Goal: Find specific page/section: Find specific page/section

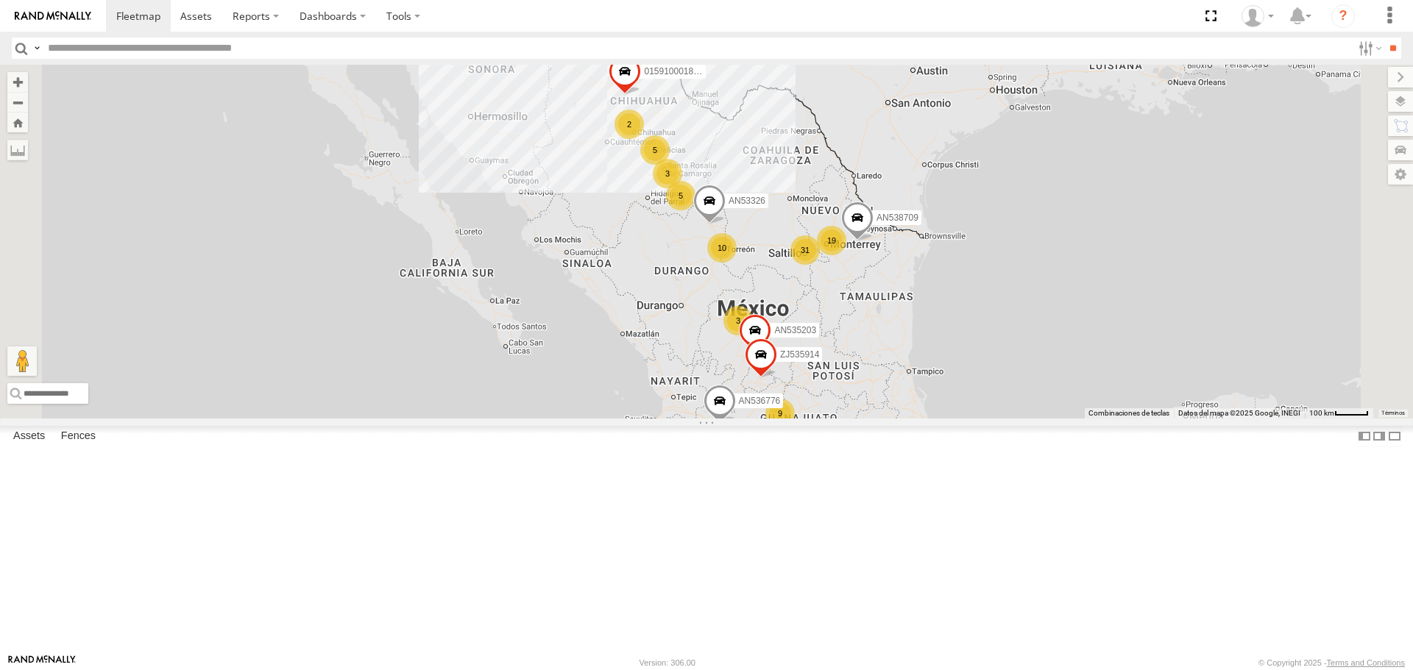
click at [107, 50] on input "text" at bounding box center [697, 48] width 1310 height 21
type input "*"
click at [1384, 38] on input "**" at bounding box center [1392, 48] width 17 height 21
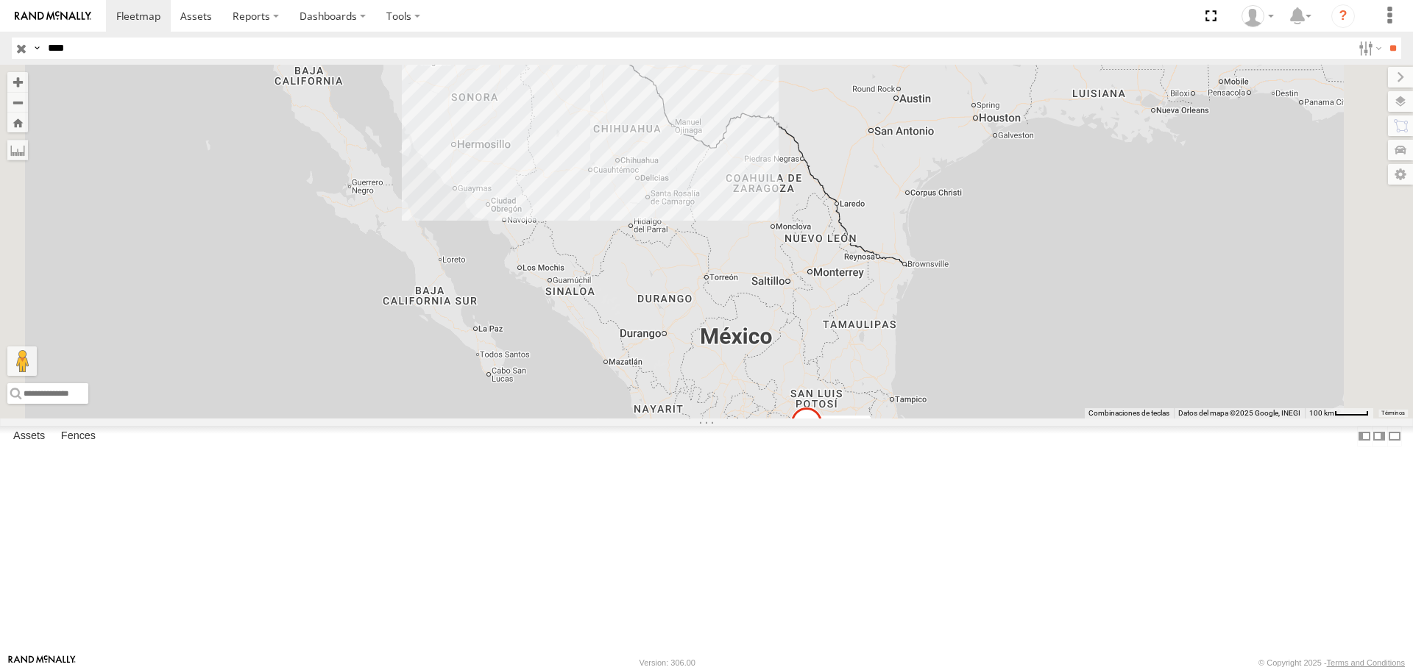
click at [0, 0] on div "3736" at bounding box center [0, 0] width 0 height 0
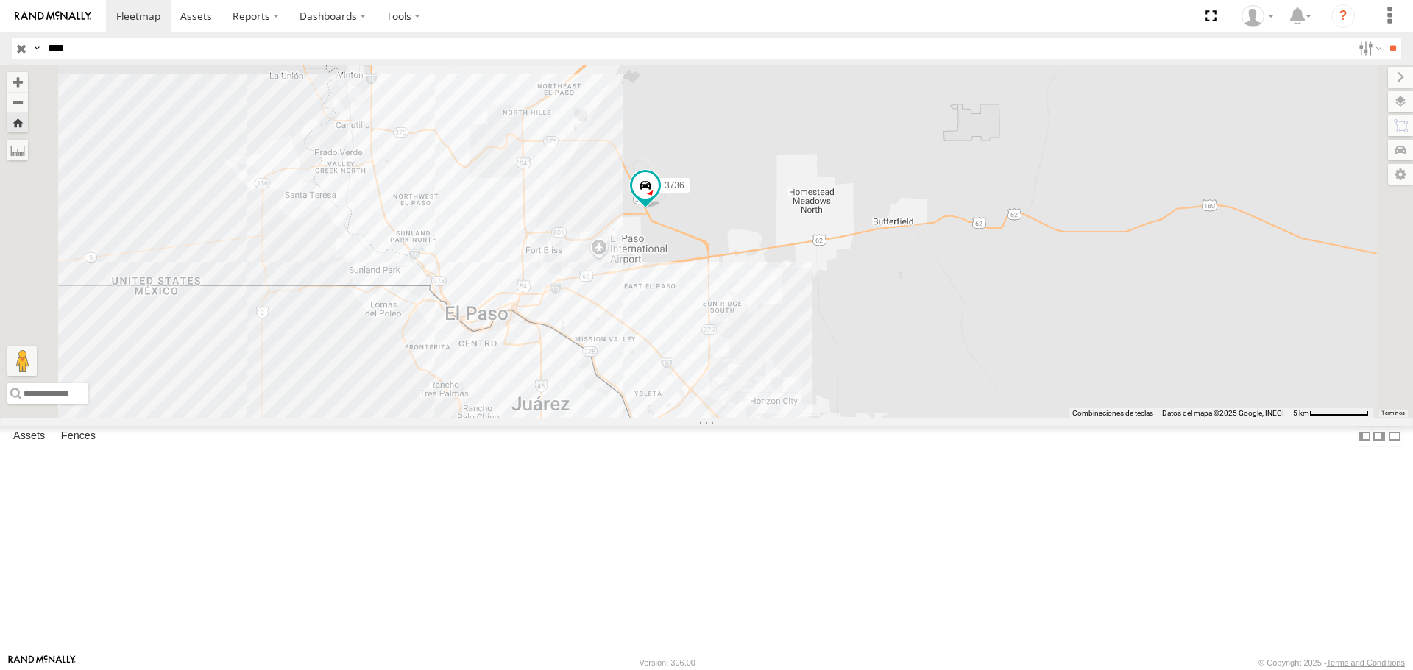
drag, startPoint x: 887, startPoint y: 496, endPoint x: 876, endPoint y: 446, distance: 51.1
click at [871, 397] on div "3736" at bounding box center [706, 241] width 1413 height 353
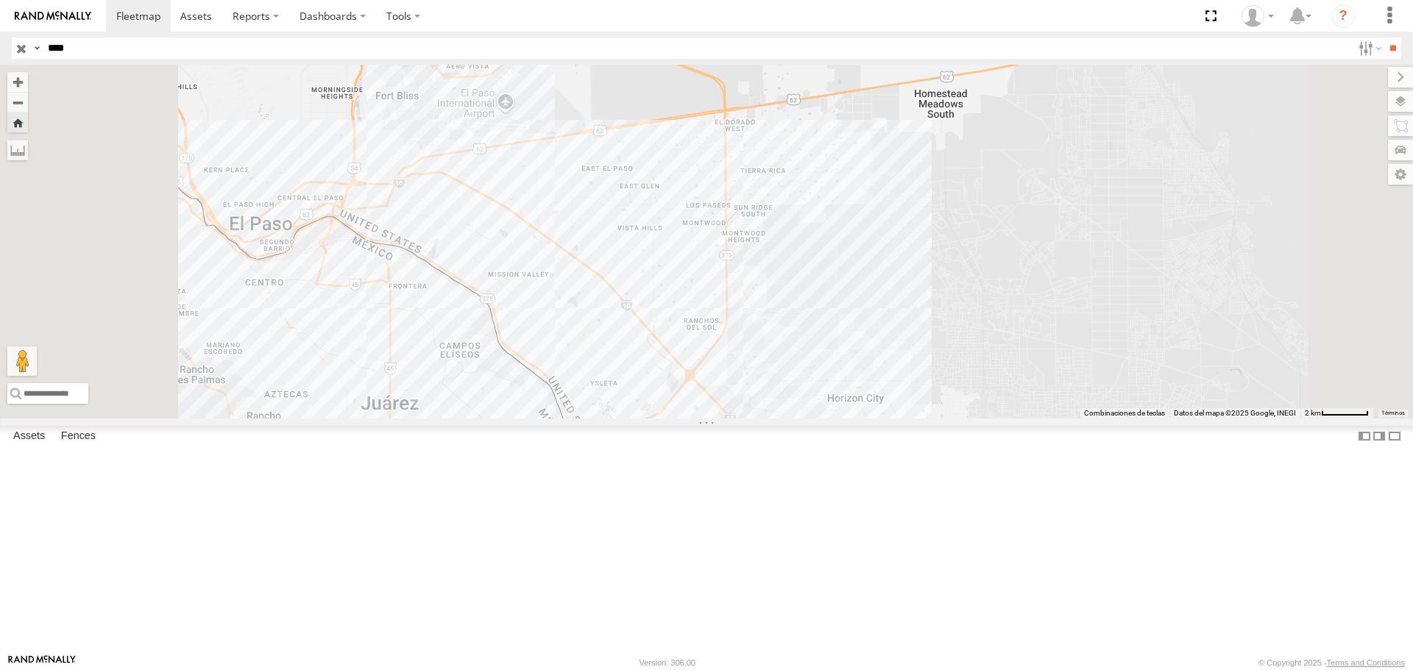
click at [101, 52] on input "****" at bounding box center [697, 48] width 1310 height 21
type input "*"
click at [1384, 38] on input "**" at bounding box center [1392, 48] width 17 height 21
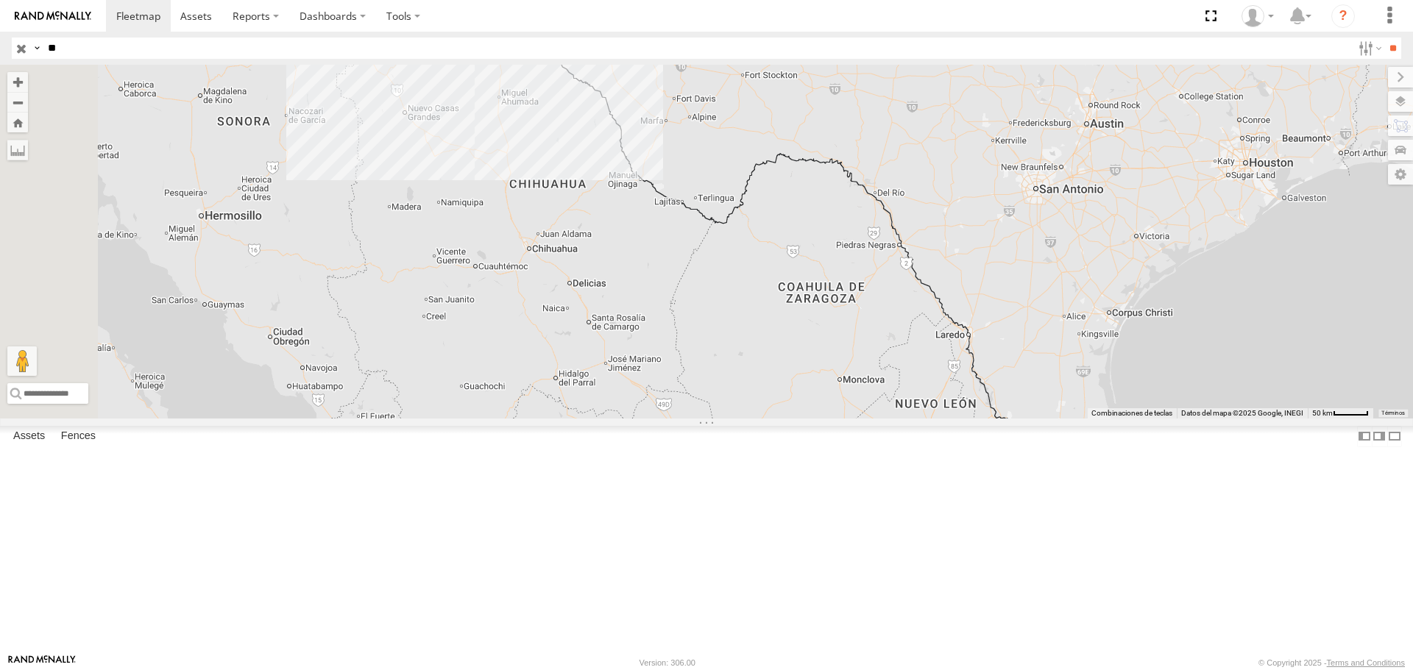
scroll to position [4268, 0]
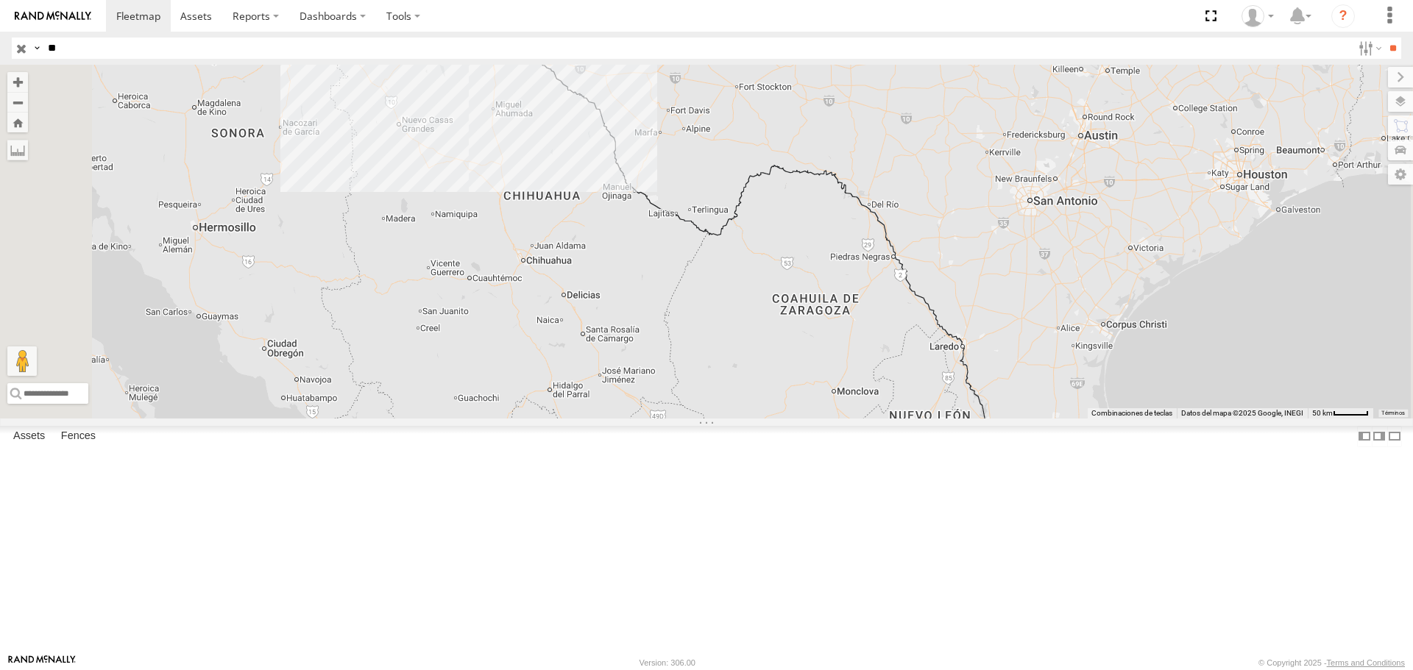
drag, startPoint x: 734, startPoint y: 173, endPoint x: 723, endPoint y: 393, distance: 220.3
click at [723, 393] on div "121 17 AN532015 2 AN49417" at bounding box center [706, 241] width 1413 height 353
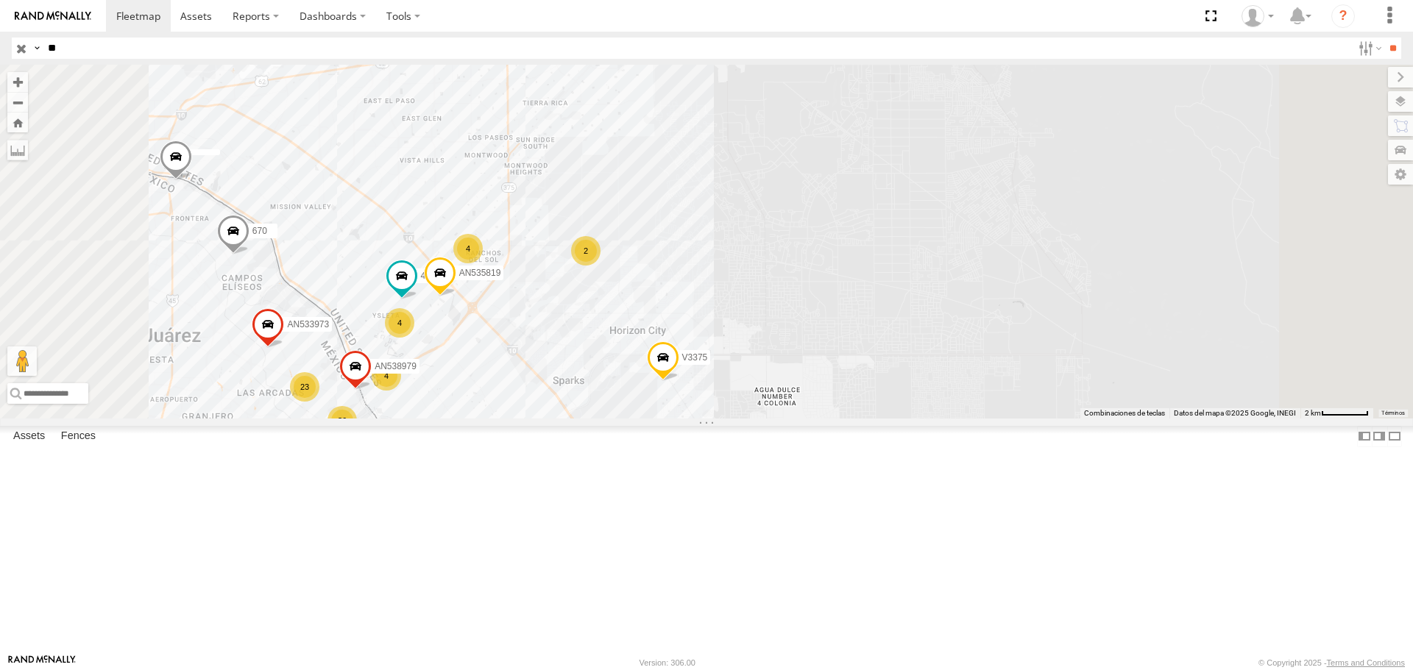
drag, startPoint x: 664, startPoint y: 461, endPoint x: 847, endPoint y: 337, distance: 221.4
click at [848, 337] on div "AN532015 AN49417 V3375 8797 AN56849 AN601555 670 5 36 23 4 4 4 AN533973 AN53581…" at bounding box center [706, 241] width 1413 height 353
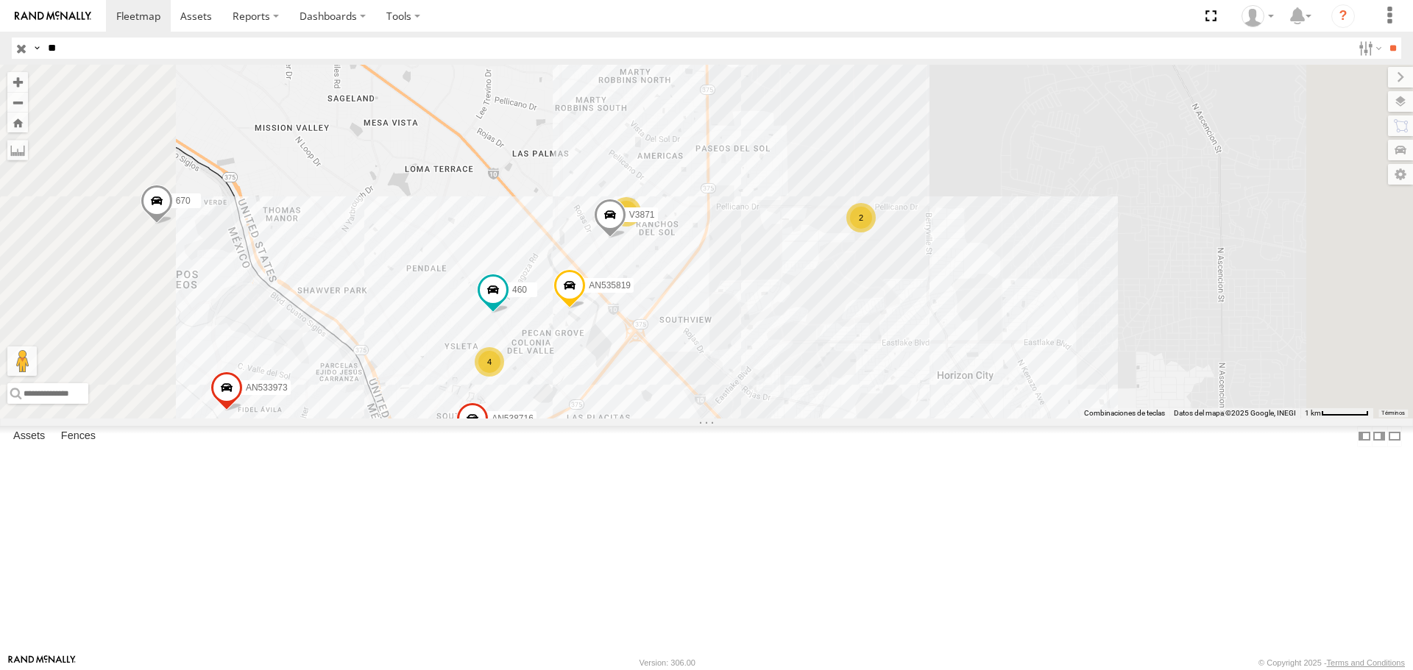
drag, startPoint x: 889, startPoint y: 207, endPoint x: 890, endPoint y: 369, distance: 161.9
click at [890, 369] on div "AN532015 AN49417 V3375 8797 AN56849 AN601555 670 AN533973 AN539407 AN535819 460…" at bounding box center [706, 241] width 1413 height 353
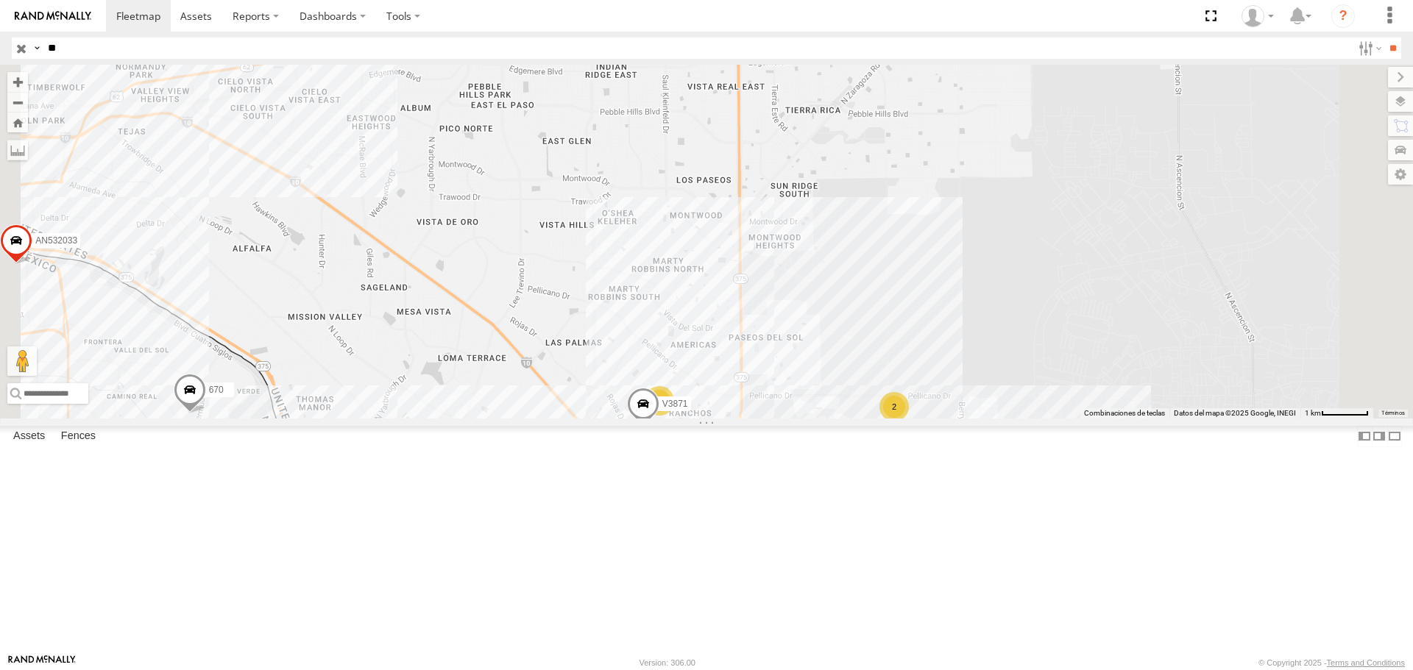
drag, startPoint x: 877, startPoint y: 241, endPoint x: 912, endPoint y: 431, distance: 193.7
click at [912, 418] on div "AN532015 AN49417 V3375 8797 AN56849 AN601555 670 AN533973 AN539407 AN535819 460…" at bounding box center [706, 241] width 1413 height 353
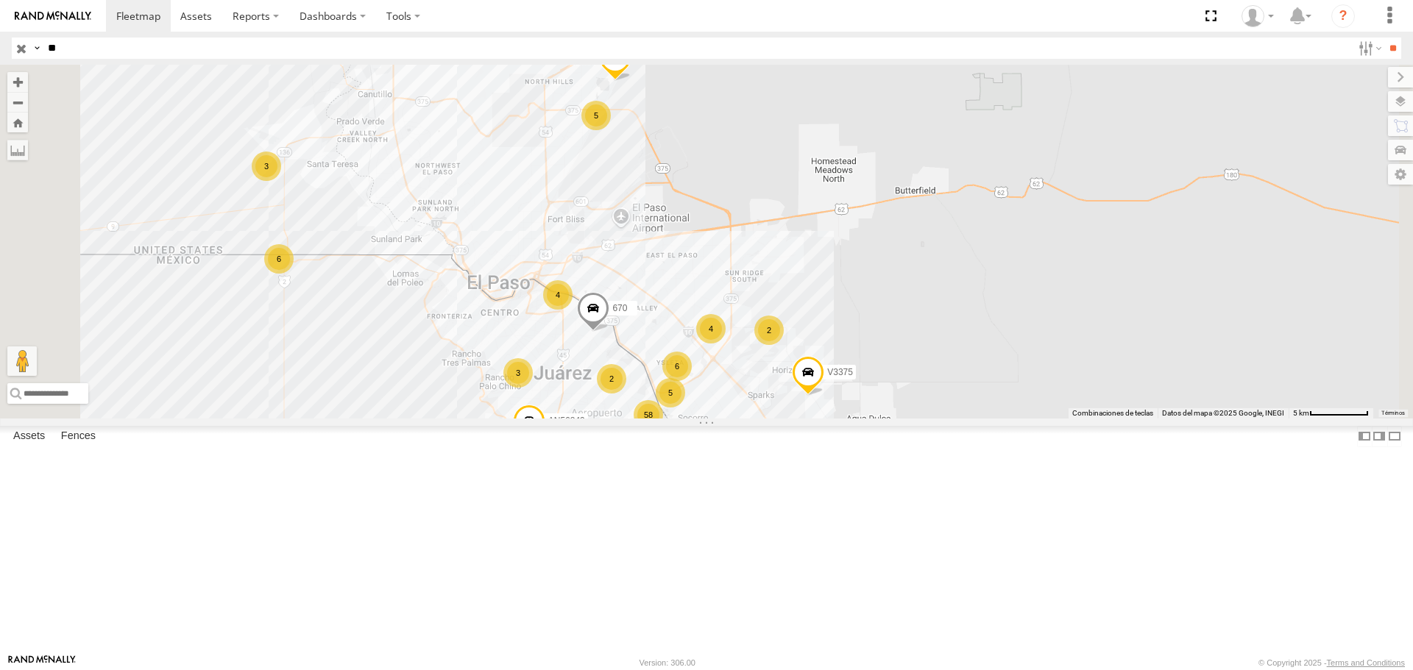
click at [83, 51] on input "**" at bounding box center [697, 48] width 1310 height 21
type input "*"
type input "***"
click at [1384, 38] on input "**" at bounding box center [1392, 48] width 17 height 21
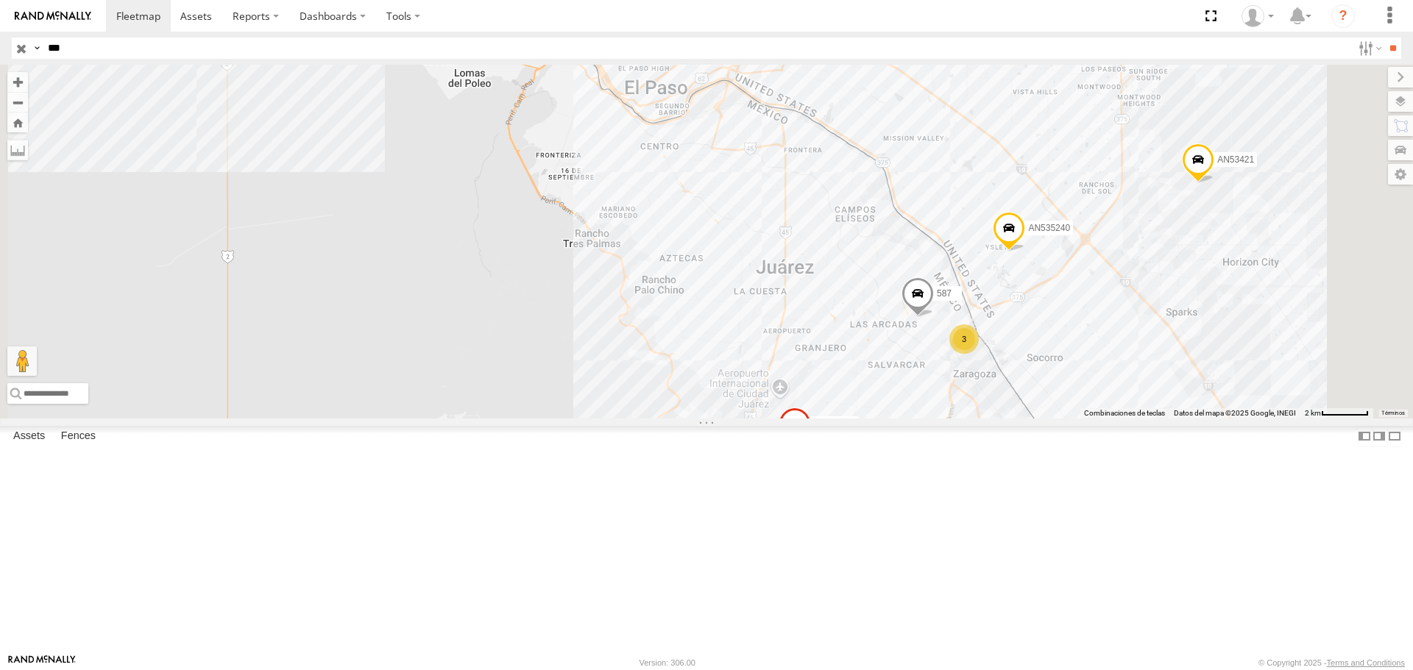
click at [0, 0] on div "FLEX SUR" at bounding box center [0, 0] width 0 height 0
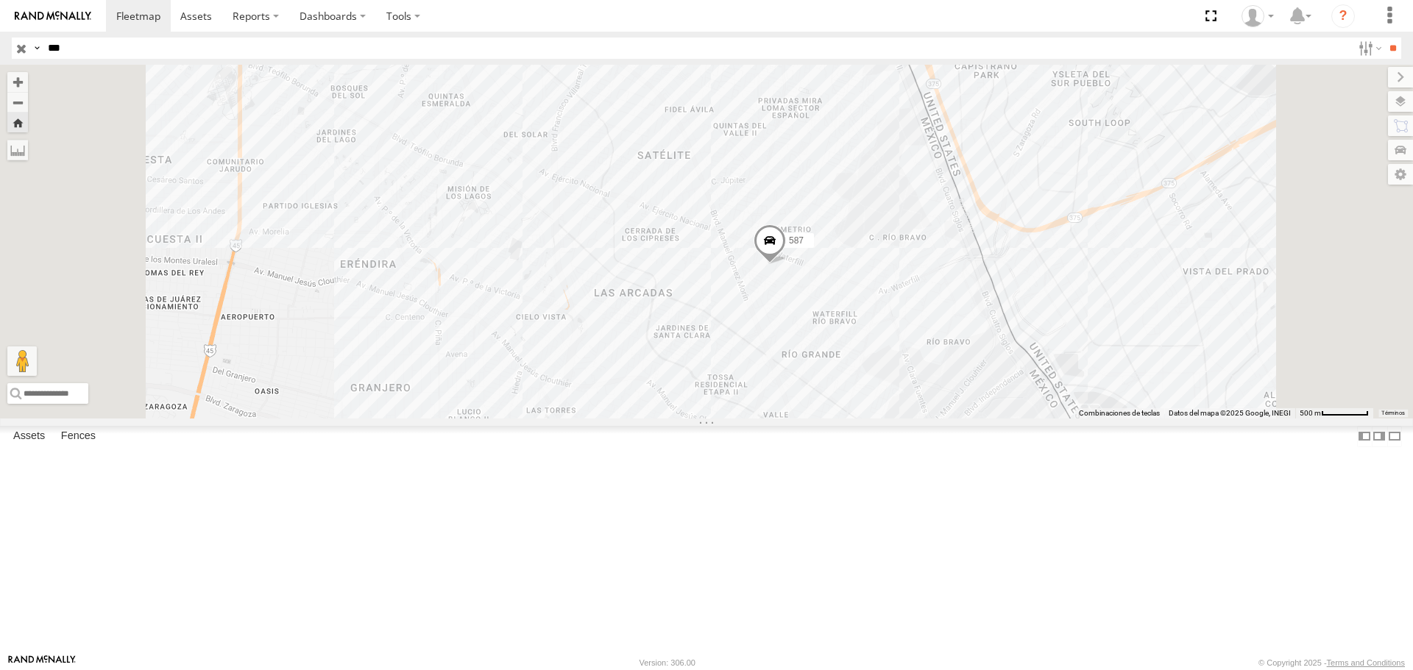
drag, startPoint x: 87, startPoint y: 55, endPoint x: 28, endPoint y: 53, distance: 58.9
click at [28, 53] on div "Search Query Asset ID Asset Label Registration Manufacturer Model VIN Job ID Dr…" at bounding box center [698, 48] width 1372 height 21
type input "****"
click at [1384, 38] on input "**" at bounding box center [1392, 48] width 17 height 21
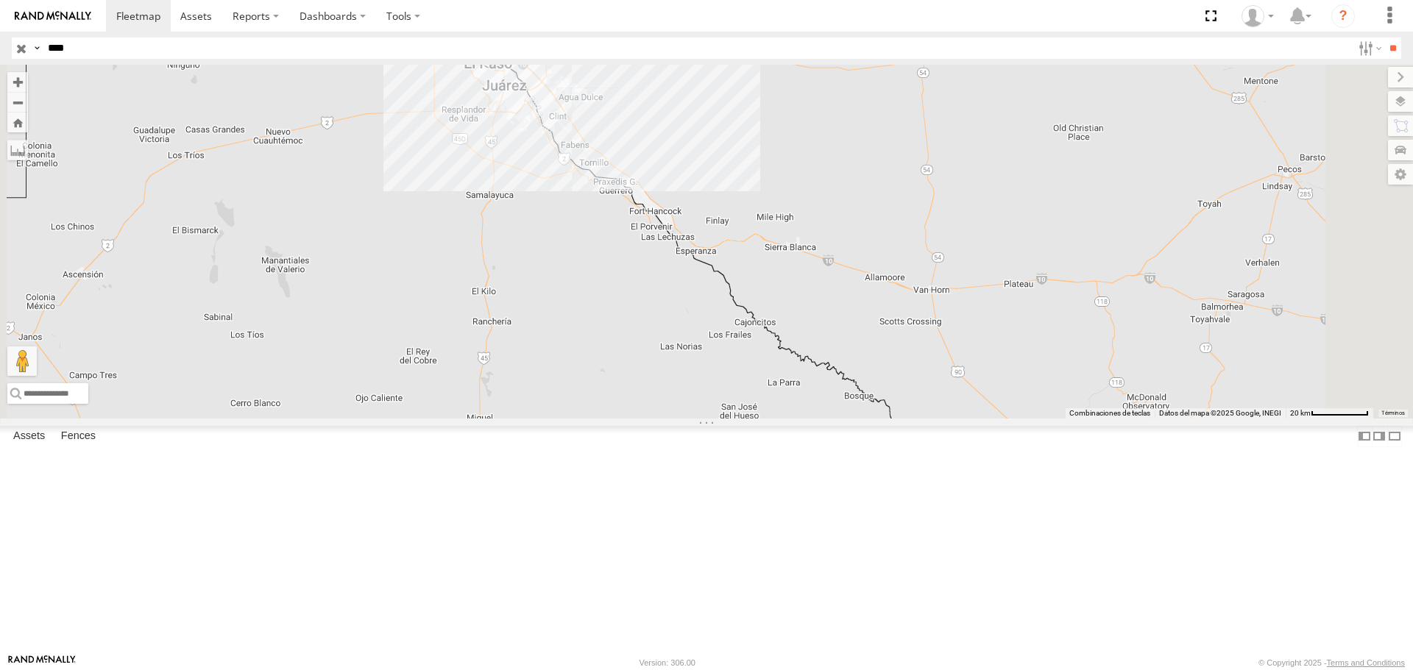
drag, startPoint x: 850, startPoint y: 175, endPoint x: 832, endPoint y: 443, distance: 268.4
click at [832, 418] on div "AN537362" at bounding box center [706, 241] width 1413 height 353
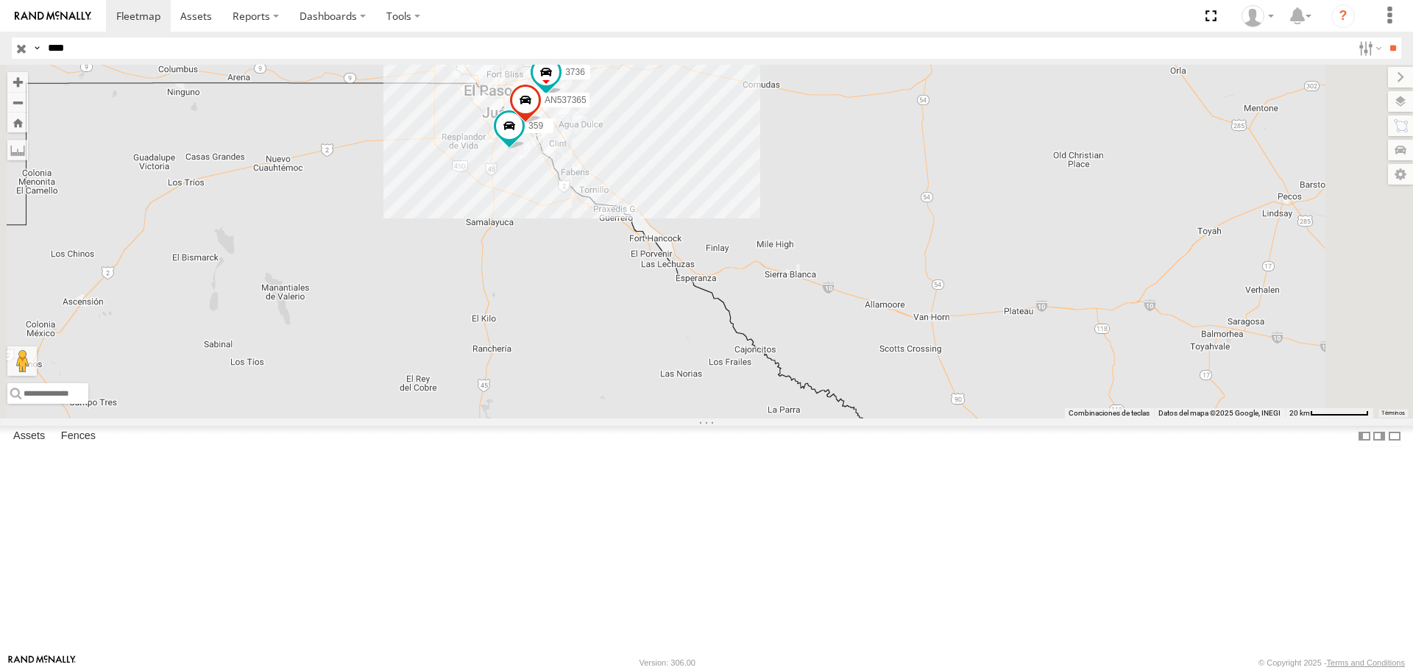
click at [0, 0] on div "3736" at bounding box center [0, 0] width 0 height 0
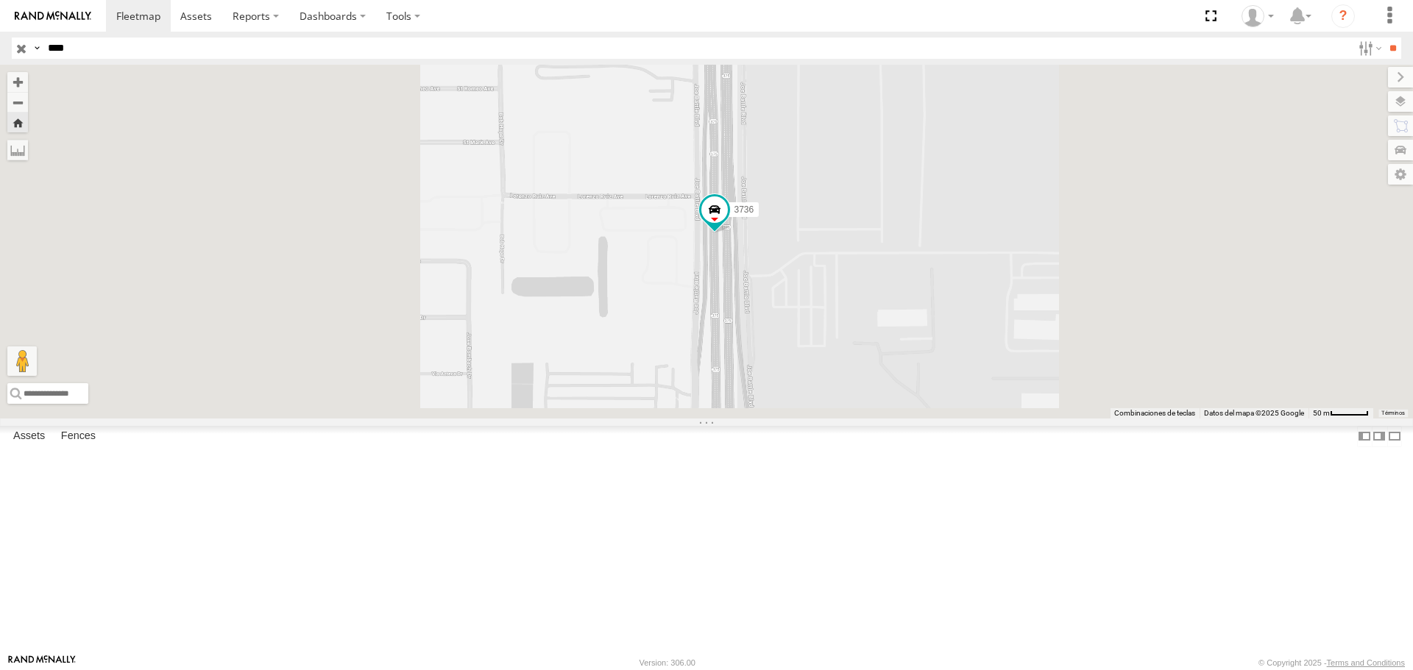
drag, startPoint x: 847, startPoint y: 501, endPoint x: 1004, endPoint y: 285, distance: 267.0
click at [1000, 295] on div "3736" at bounding box center [706, 241] width 1413 height 353
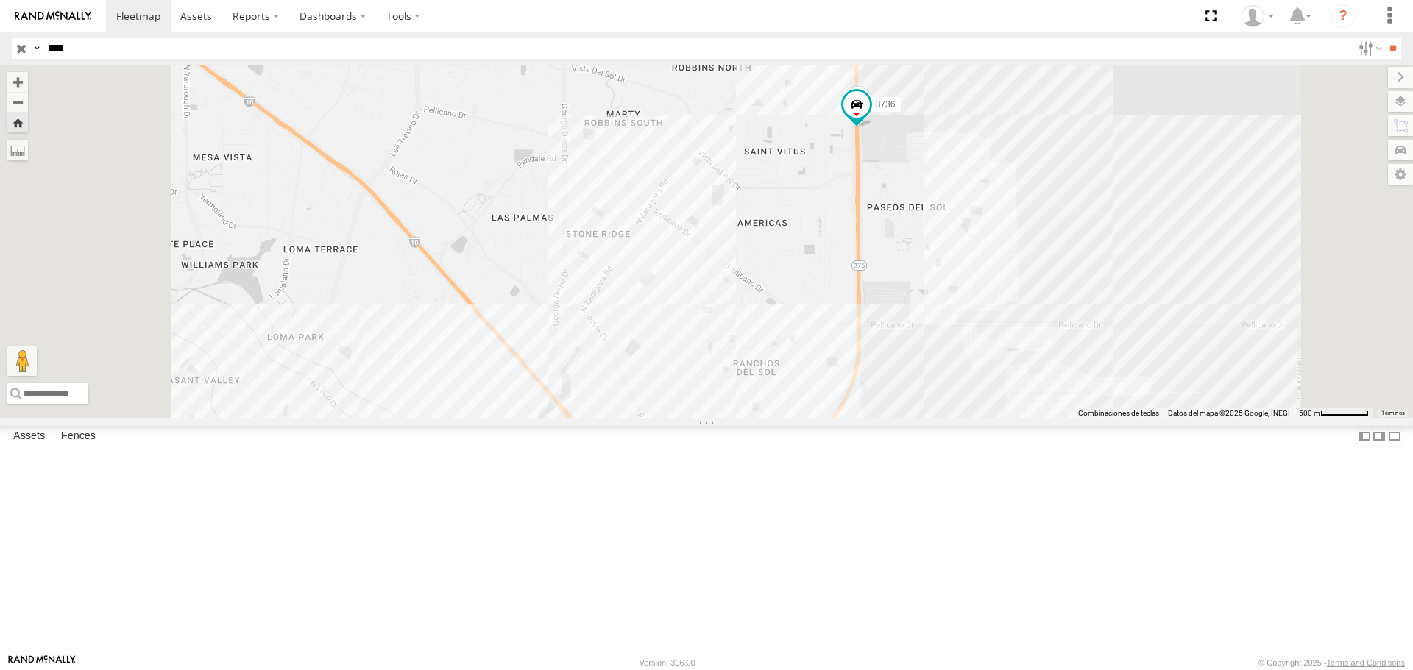
drag, startPoint x: 962, startPoint y: 425, endPoint x: 1001, endPoint y: 306, distance: 125.2
click at [1001, 308] on div "3736" at bounding box center [706, 241] width 1413 height 353
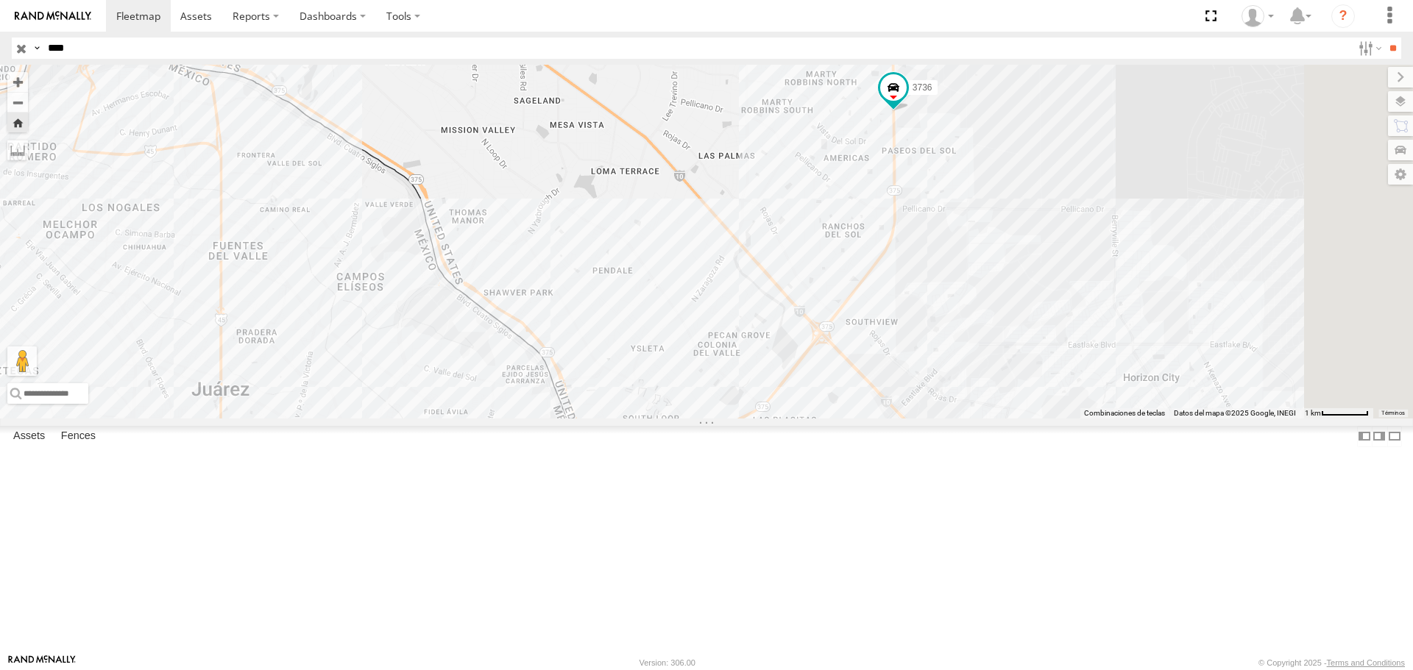
drag, startPoint x: 1142, startPoint y: 252, endPoint x: 1121, endPoint y: 332, distance: 82.8
click at [1121, 332] on div "3736" at bounding box center [706, 241] width 1413 height 353
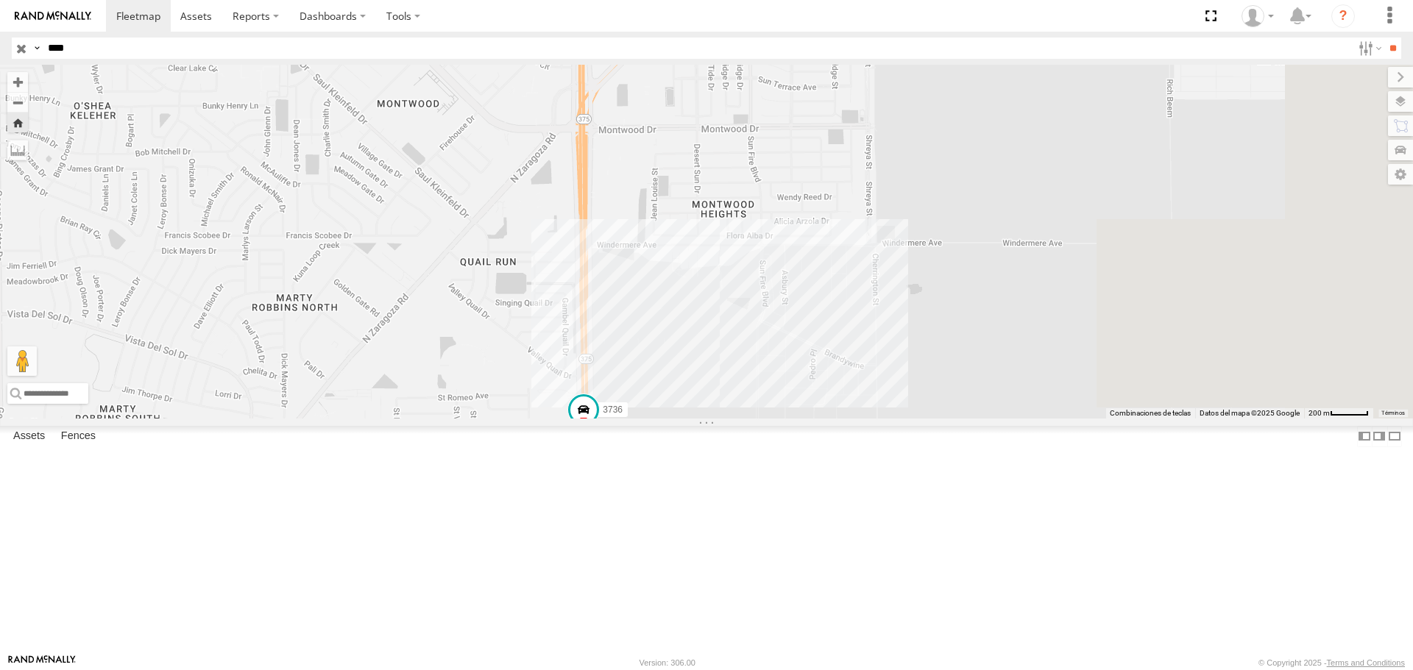
drag, startPoint x: 1315, startPoint y: 302, endPoint x: 1056, endPoint y: 430, distance: 288.9
click at [1063, 418] on div "3736" at bounding box center [706, 241] width 1413 height 353
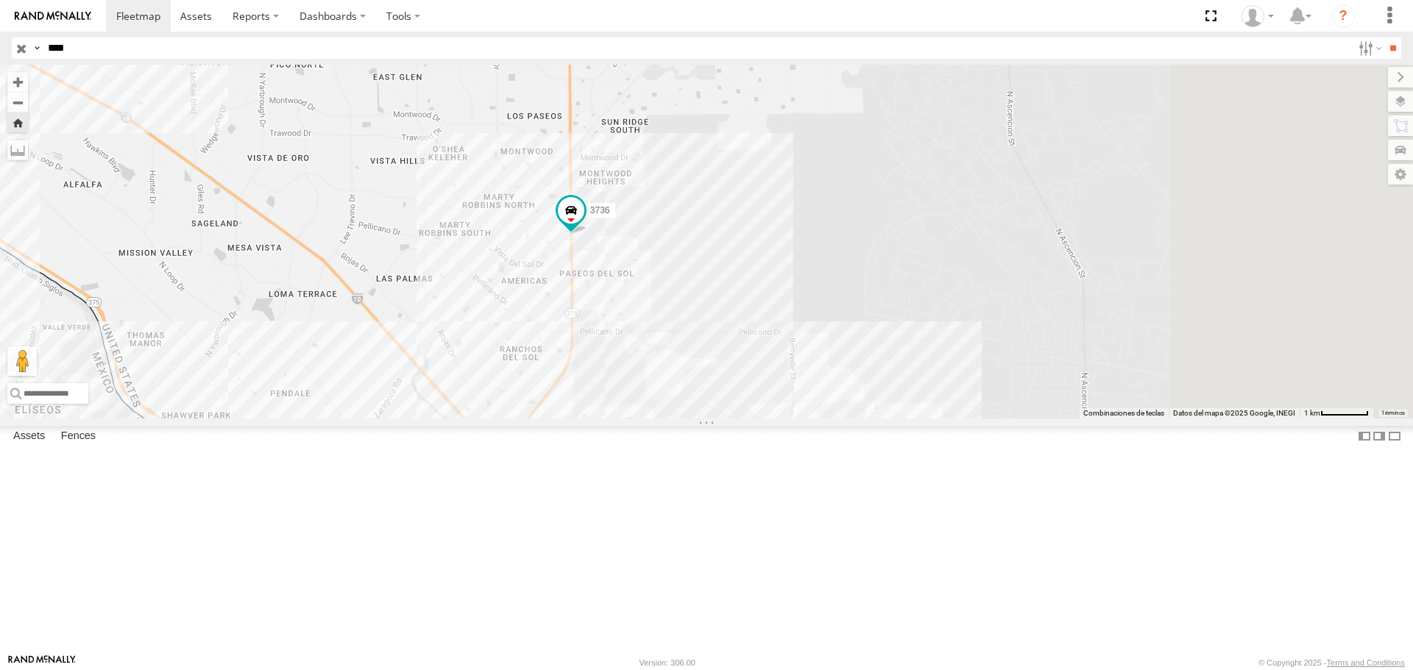
drag, startPoint x: 1095, startPoint y: 428, endPoint x: 876, endPoint y: 365, distance: 228.0
click at [876, 365] on div "3736" at bounding box center [706, 241] width 1413 height 353
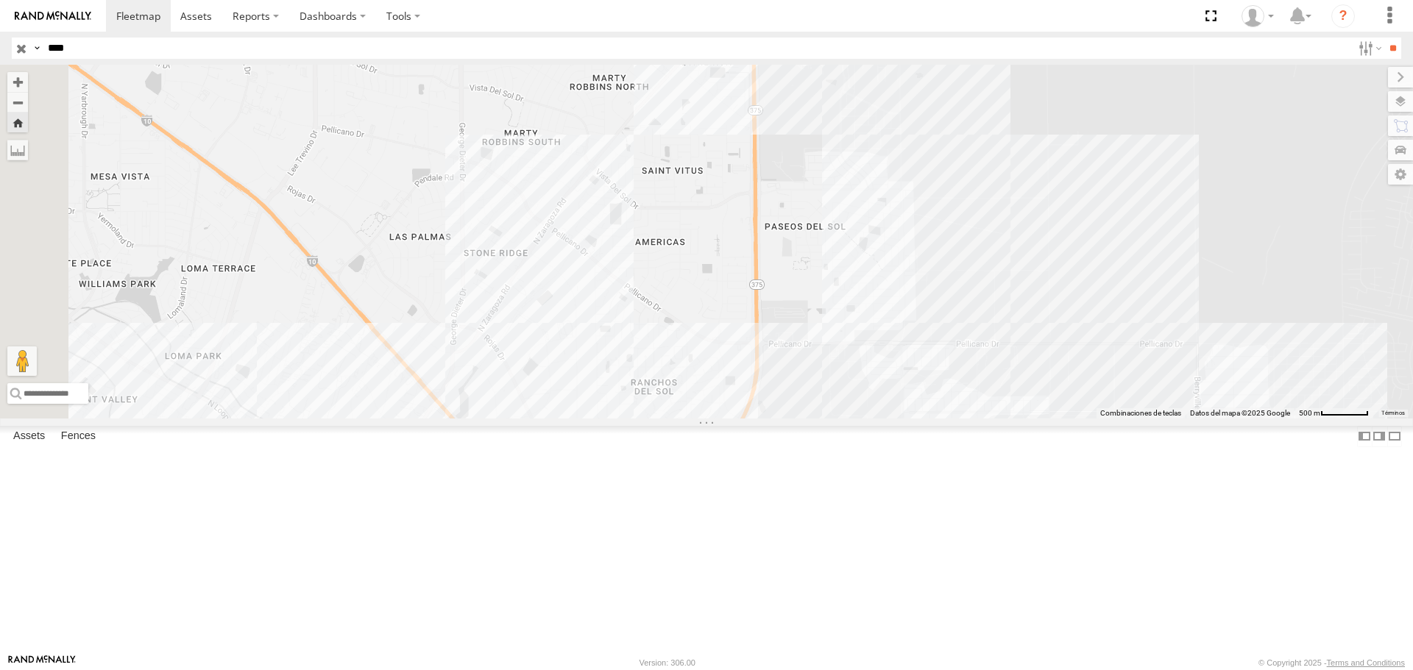
drag, startPoint x: 866, startPoint y: 463, endPoint x: 895, endPoint y: 322, distance: 143.6
click at [895, 322] on div "3736" at bounding box center [706, 241] width 1413 height 353
